Goal: Entertainment & Leisure: Consume media (video, audio)

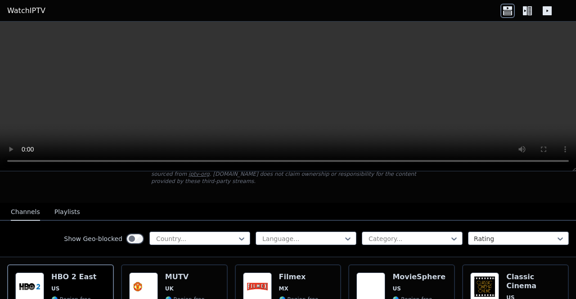
scroll to position [67, 0]
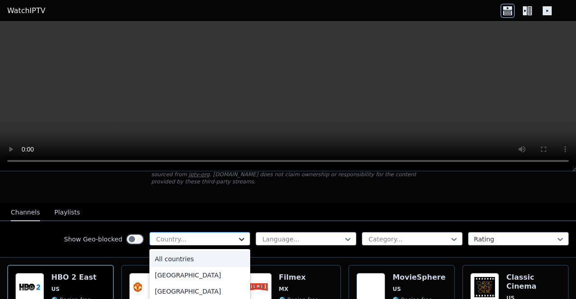
click at [237, 235] on icon at bounding box center [241, 239] width 9 height 9
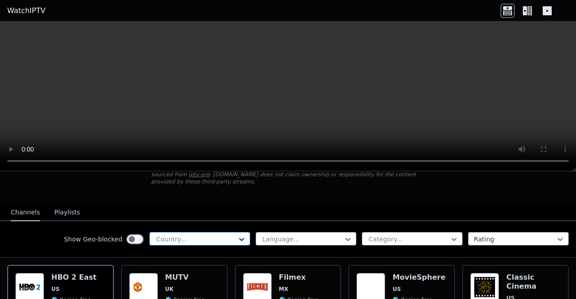
click at [237, 235] on icon at bounding box center [241, 239] width 9 height 9
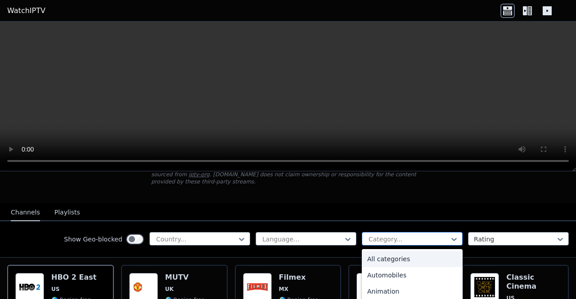
click at [429, 235] on div at bounding box center [409, 239] width 82 height 9
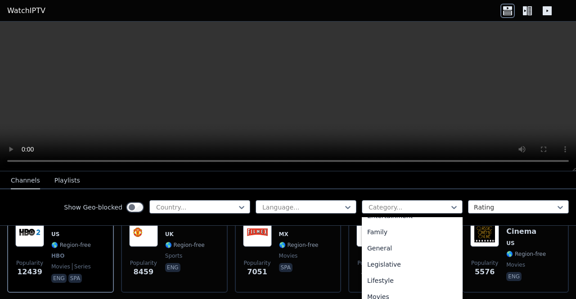
scroll to position [175, 0]
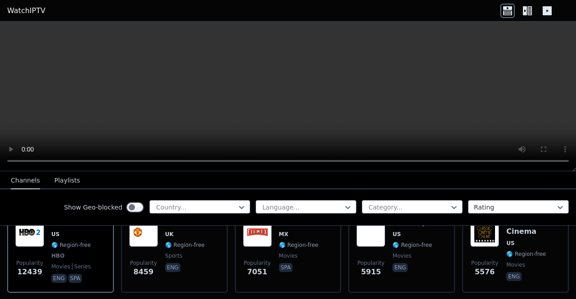
click at [279, 177] on nav "Channels Playlists" at bounding box center [288, 180] width 576 height 18
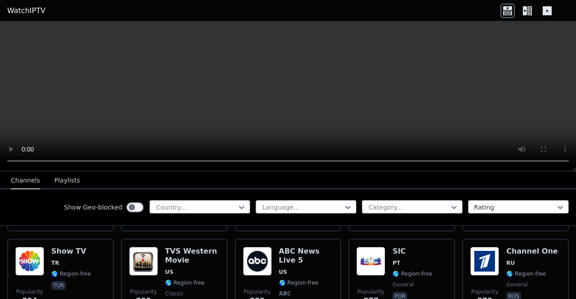
scroll to position [1913, 0]
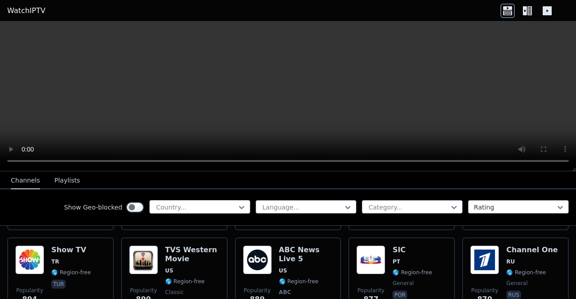
click at [218, 208] on div at bounding box center [196, 207] width 82 height 9
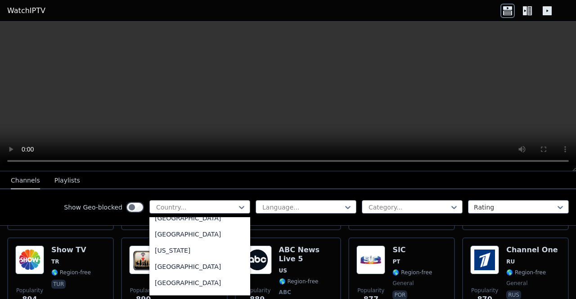
scroll to position [2417, 0]
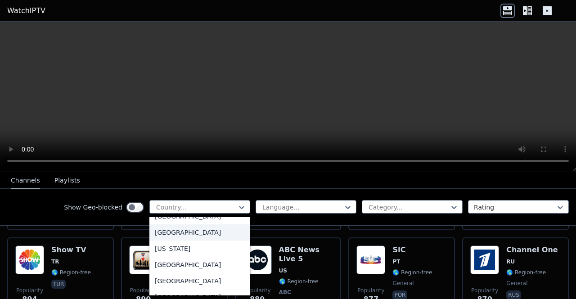
click at [174, 231] on div "[GEOGRAPHIC_DATA]" at bounding box center [199, 232] width 101 height 16
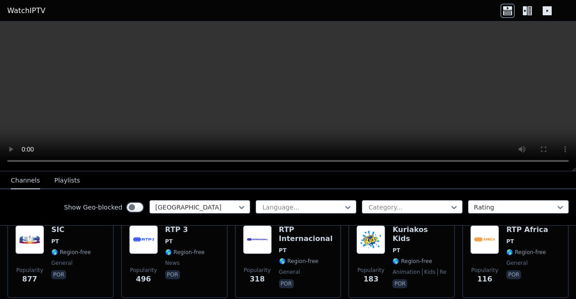
scroll to position [116, 0]
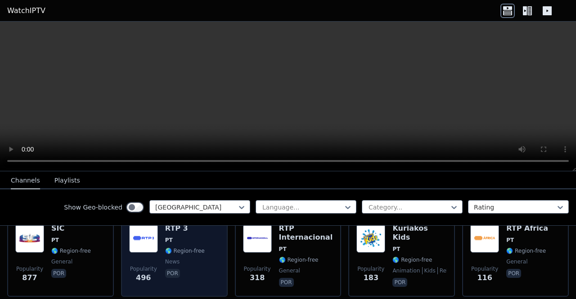
click at [157, 241] on div "Popularity 496 RTP 3 PT 🌎 Region-free news por" at bounding box center [174, 256] width 90 height 65
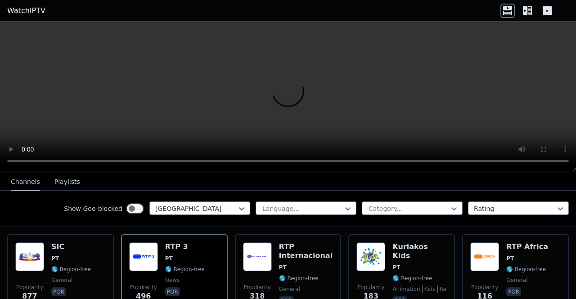
scroll to position [99, 0]
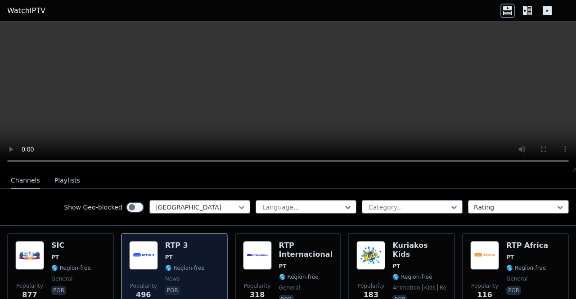
click at [167, 254] on span "PT" at bounding box center [169, 257] width 8 height 7
click at [167, 241] on h6 "RTP 3" at bounding box center [185, 245] width 40 height 9
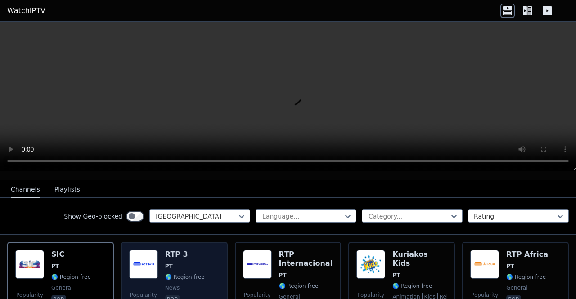
scroll to position [88, 0]
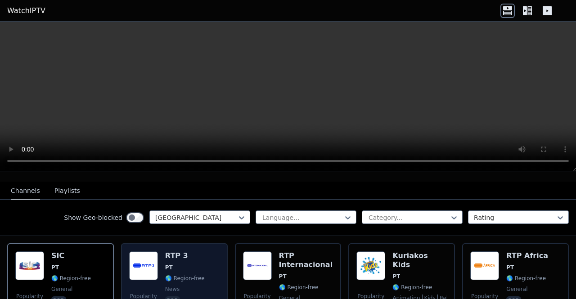
click at [160, 260] on div "Popularity 499 RTP 3 PT 🌎 Region-free news por" at bounding box center [174, 283] width 90 height 65
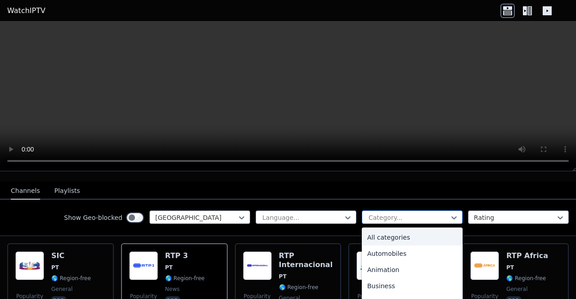
click at [390, 213] on div at bounding box center [409, 217] width 82 height 9
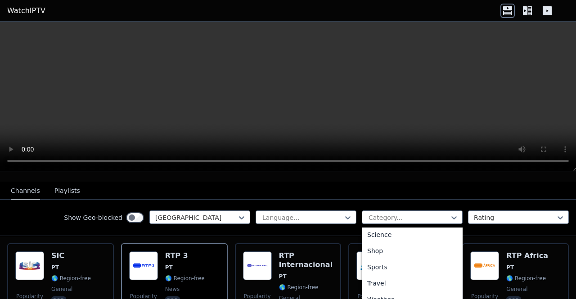
scroll to position [365, 0]
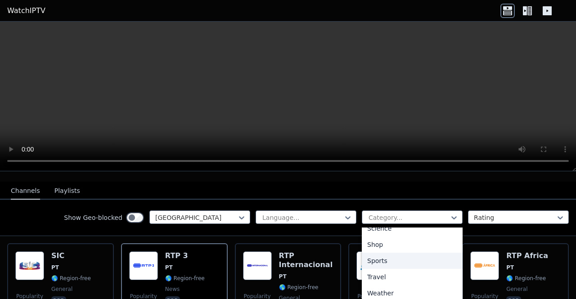
click at [373, 258] on div "Sports" at bounding box center [412, 261] width 101 height 16
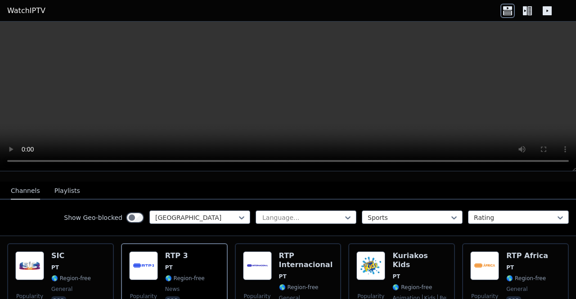
scroll to position [62, 0]
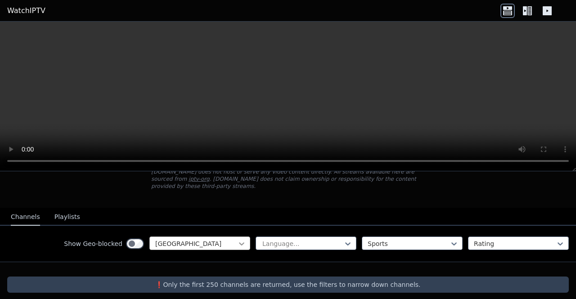
click at [237, 239] on icon at bounding box center [241, 243] width 9 height 9
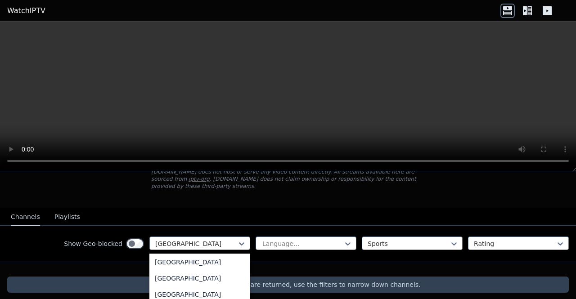
scroll to position [0, 0]
click at [184, 256] on div "All countries" at bounding box center [199, 264] width 101 height 16
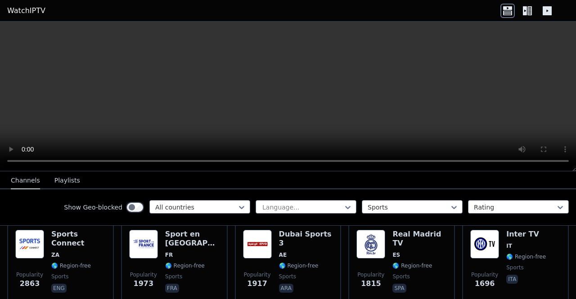
scroll to position [194, 0]
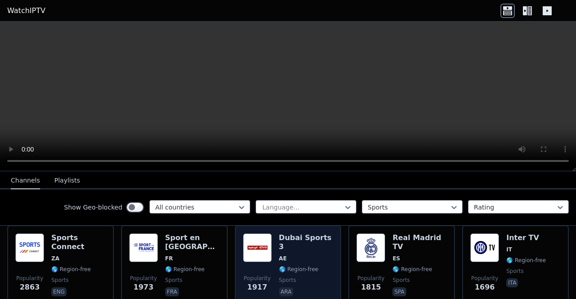
click at [282, 233] on h6 "Dubai Sports 3" at bounding box center [306, 242] width 54 height 18
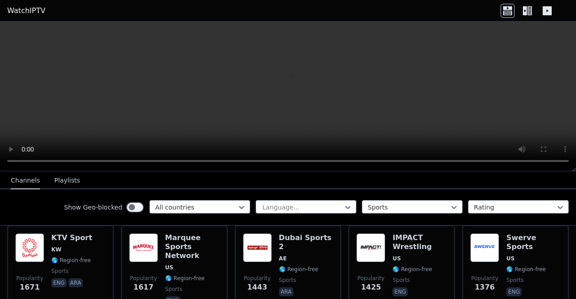
scroll to position [296, 0]
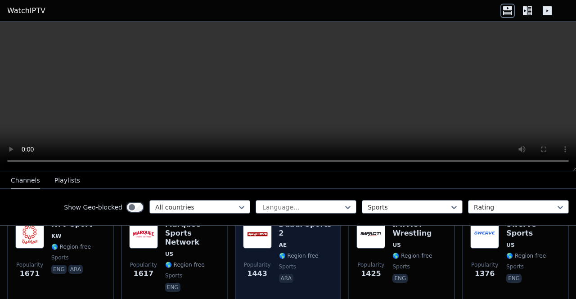
click at [279, 274] on p "ara" at bounding box center [286, 278] width 14 height 9
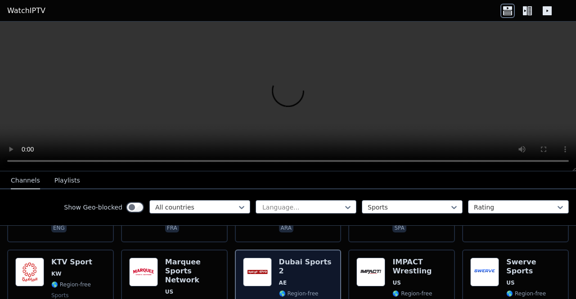
scroll to position [253, 0]
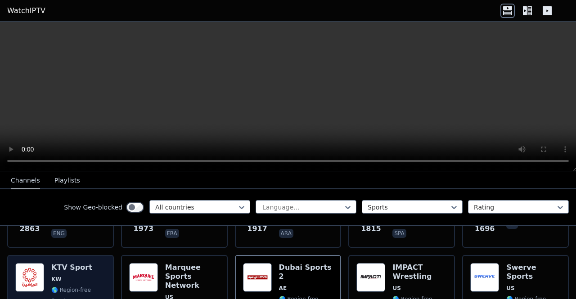
click at [93, 263] on div "Popularity 1671 KTV Sport KW 🌎 Region-free sports eng ara" at bounding box center [60, 300] width 90 height 74
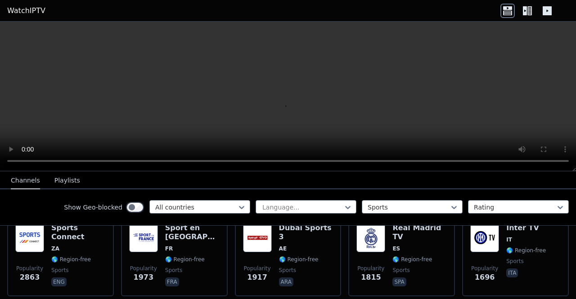
scroll to position [208, 0]
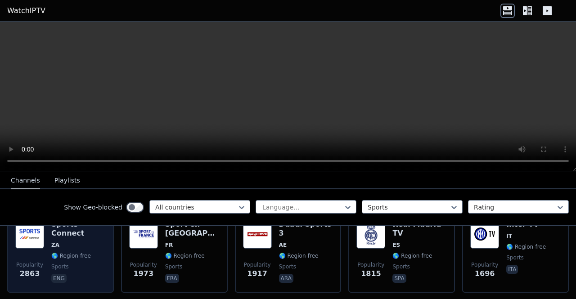
click at [76, 245] on div "Sports Connect ZA 🌎 Region-free sports eng" at bounding box center [78, 252] width 54 height 65
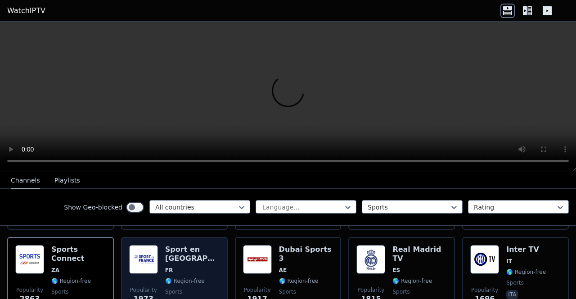
scroll to position [182, 0]
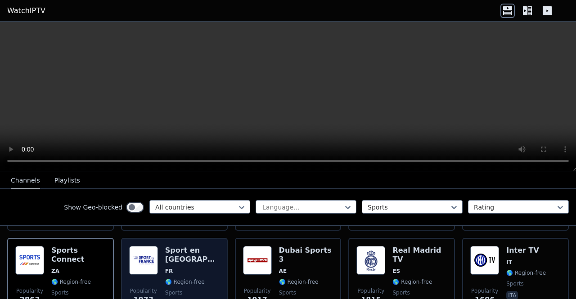
click at [185, 250] on div "Sport en France FR 🌎 Region-free sports fra" at bounding box center [192, 278] width 54 height 65
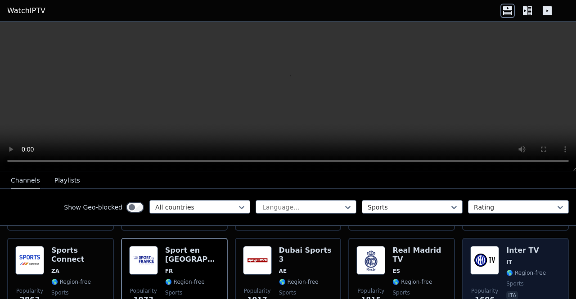
scroll to position [270, 0]
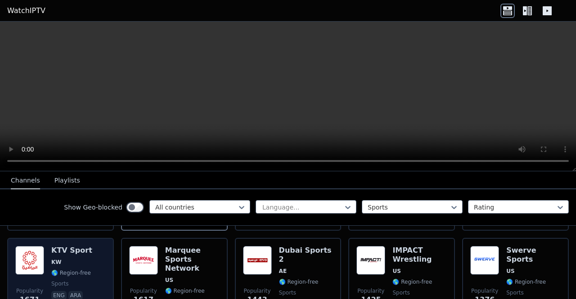
click at [67, 238] on div "Popularity 1671 KTV Sport KW 🌎 Region-free sports eng ara" at bounding box center [60, 283] width 107 height 90
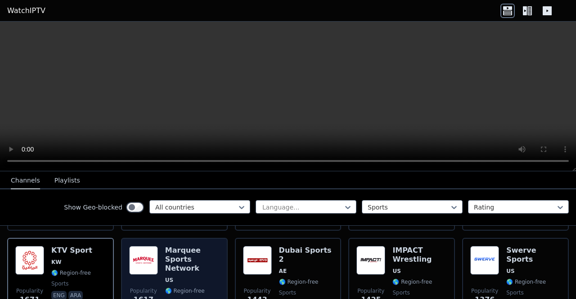
click at [174, 250] on h6 "Marquee Sports Network" at bounding box center [192, 259] width 54 height 27
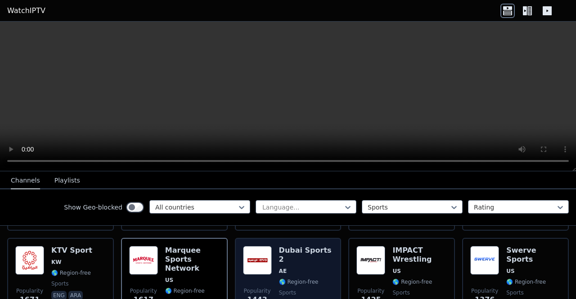
click at [250, 251] on img at bounding box center [257, 260] width 29 height 29
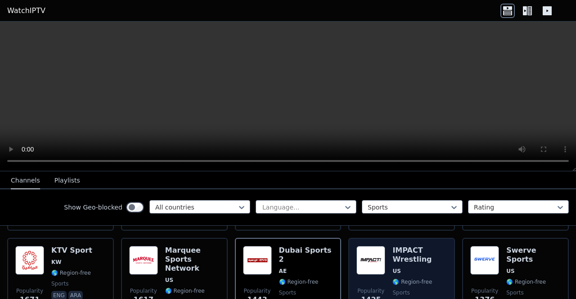
click at [374, 246] on img at bounding box center [370, 260] width 29 height 29
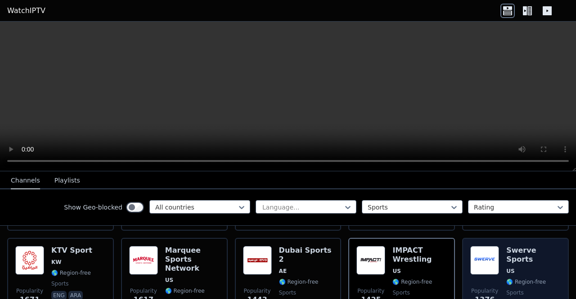
drag, startPoint x: 467, startPoint y: 244, endPoint x: 485, endPoint y: 257, distance: 22.6
click at [485, 257] on img at bounding box center [484, 260] width 29 height 29
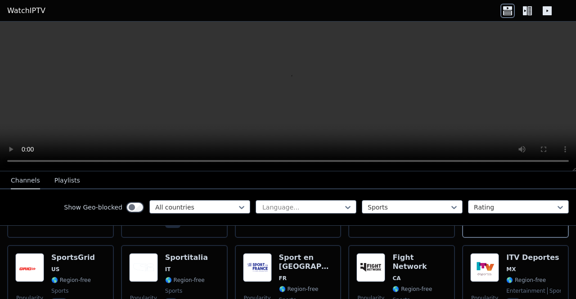
scroll to position [361, 0]
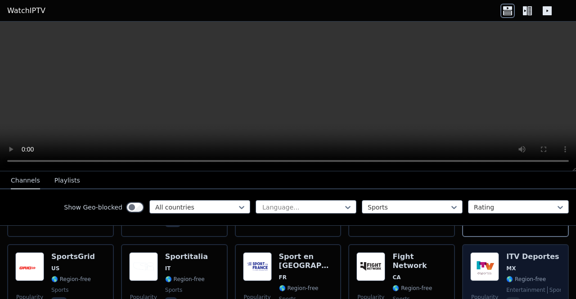
click at [508, 252] on div "ITV Deportes MX 🌎 Region-free entertainment sports spa" at bounding box center [533, 284] width 54 height 65
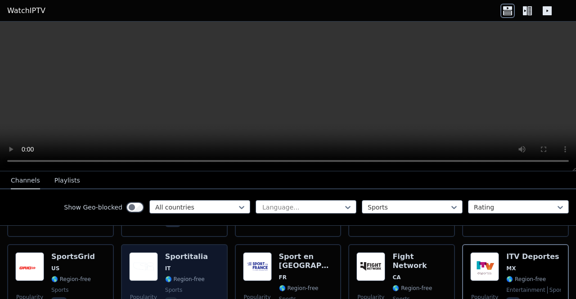
click at [183, 244] on div "Popularity 1333 Sportitalia IT 🌎 Region-free sports ita" at bounding box center [174, 284] width 107 height 81
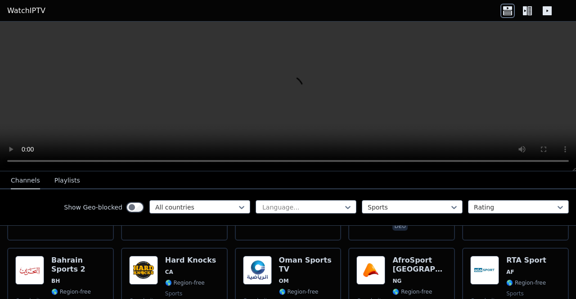
scroll to position [722, 0]
